Goal: Task Accomplishment & Management: Manage account settings

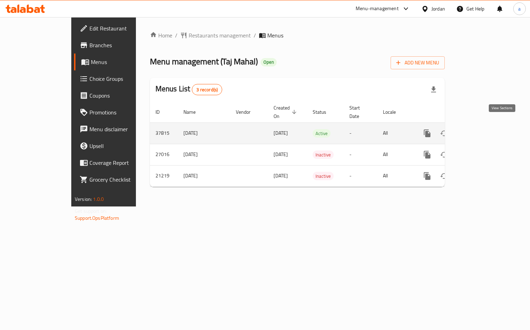
click at [482, 129] on icon "enhanced table" at bounding box center [478, 133] width 8 height 8
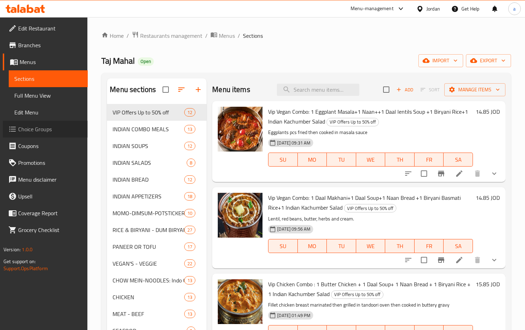
click at [31, 127] on span "Choice Groups" at bounding box center [50, 129] width 64 height 8
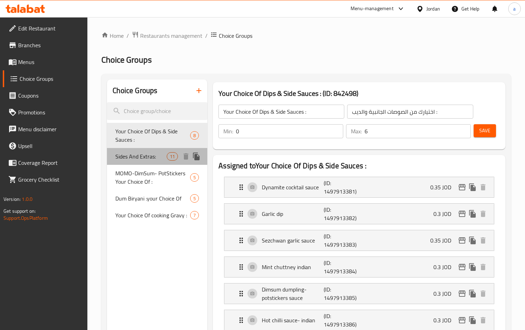
click at [143, 157] on span "Sides And Extras:" at bounding box center [140, 156] width 51 height 8
type input "Sides And Extras:"
type input "[DEMOGRAPHIC_DATA] والأطباق الجانبية:"
type input "4"
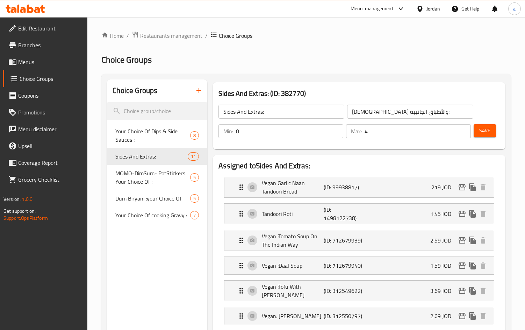
click at [38, 50] on link "Branches" at bounding box center [45, 45] width 85 height 17
